Goal: Navigation & Orientation: Go to known website

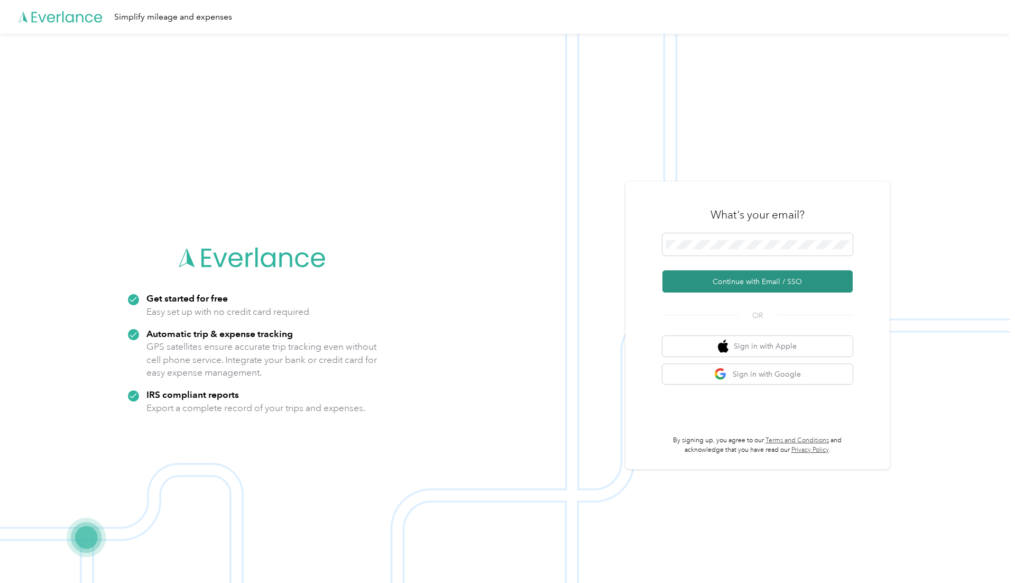
click at [741, 281] on button "Continue with Email / SSO" at bounding box center [758, 281] width 190 height 22
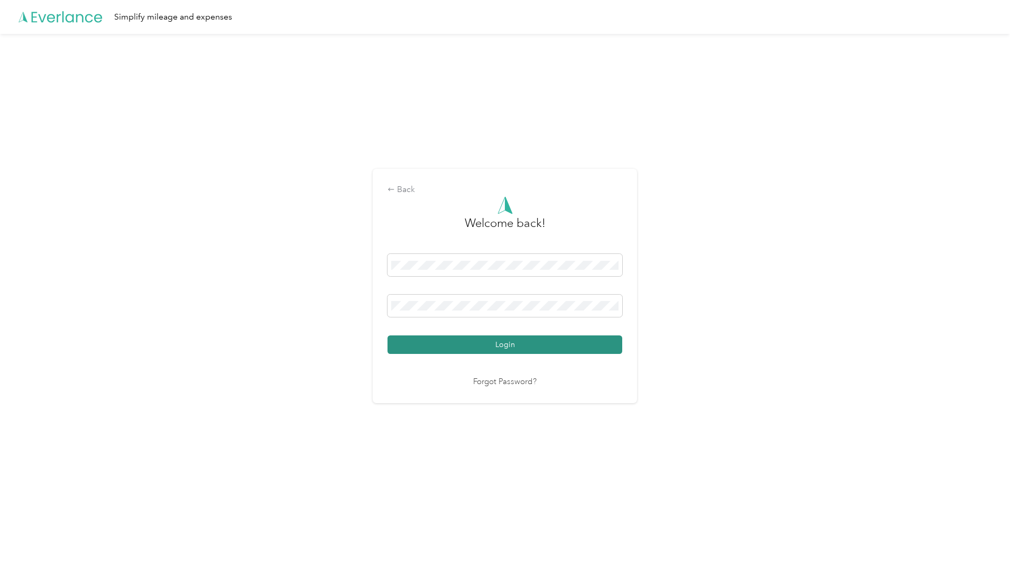
click at [471, 348] on button "Login" at bounding box center [505, 344] width 235 height 19
